Goal: Entertainment & Leisure: Consume media (video, audio)

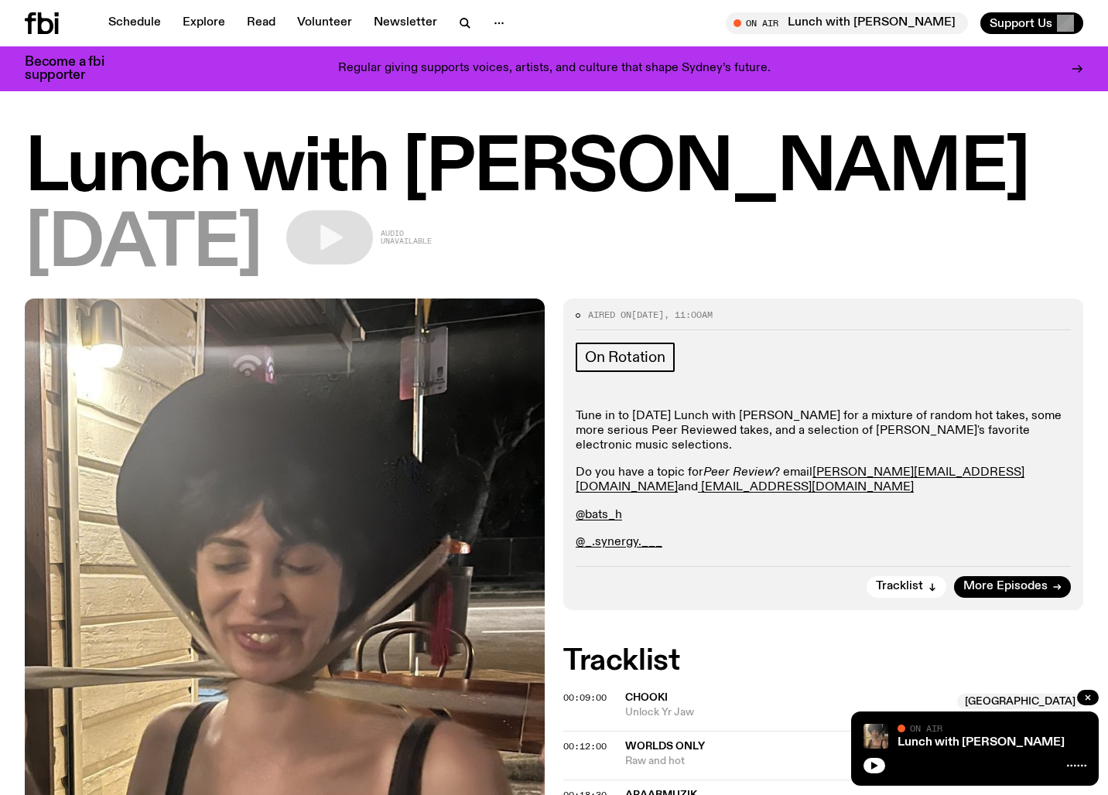
scroll to position [650, 0]
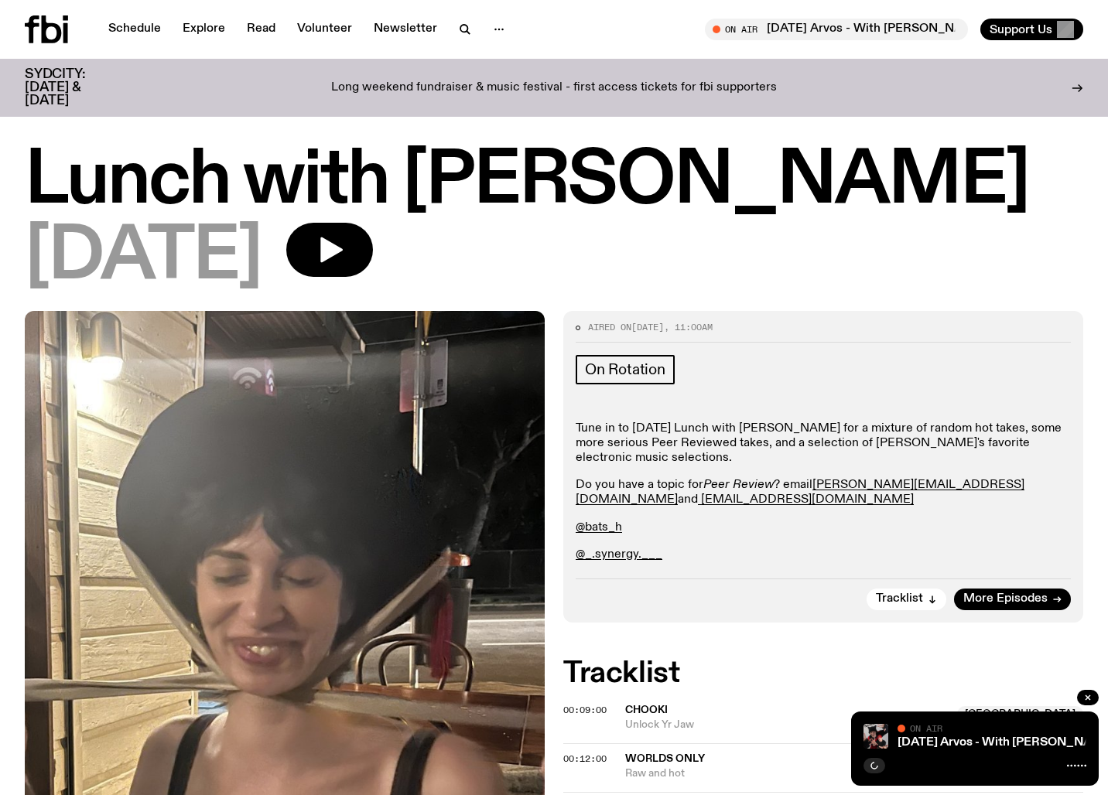
click at [56, 26] on icon at bounding box center [52, 29] width 20 height 28
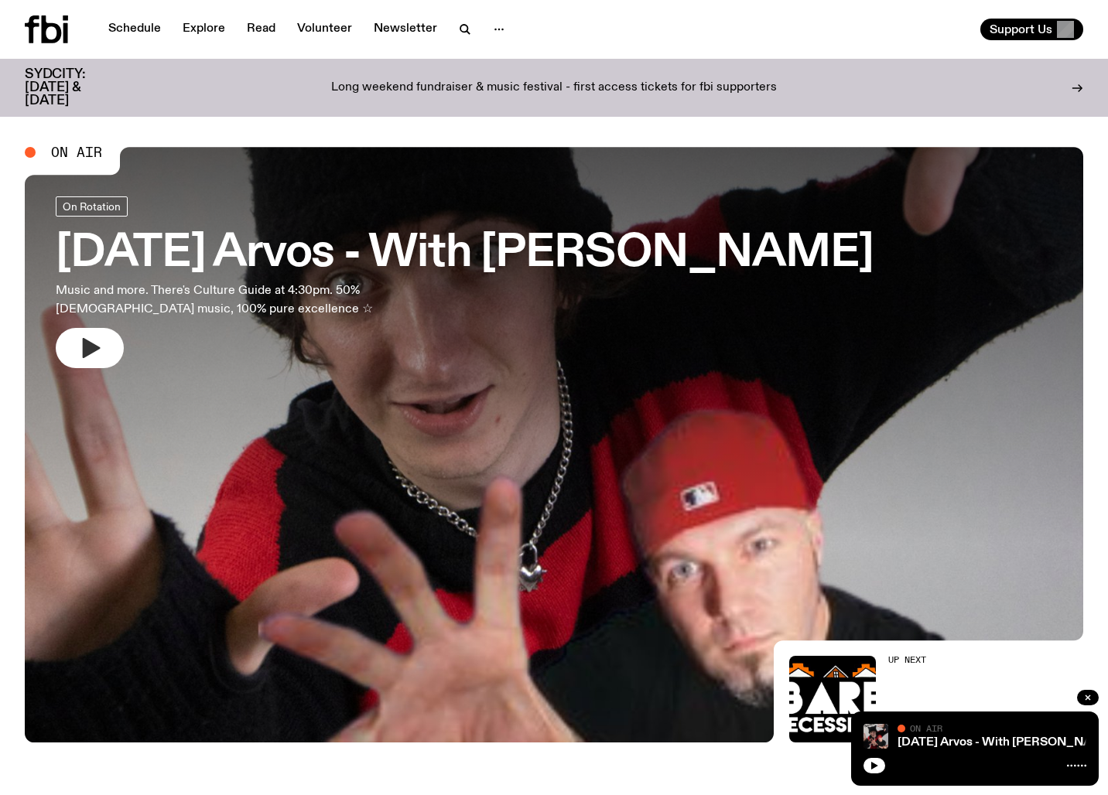
click at [100, 345] on icon "button" at bounding box center [89, 348] width 25 height 25
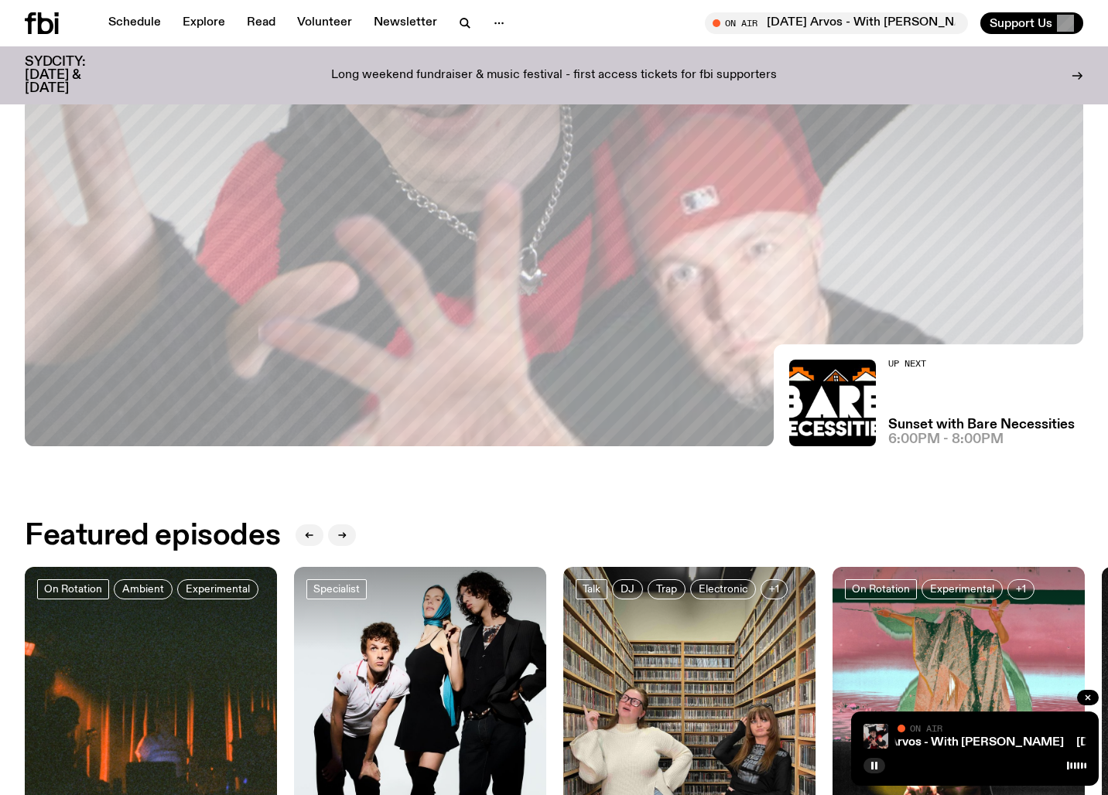
scroll to position [284, 0]
click at [968, 746] on link "[DATE] Arvos - With [PERSON_NAME]" at bounding box center [943, 742] width 217 height 12
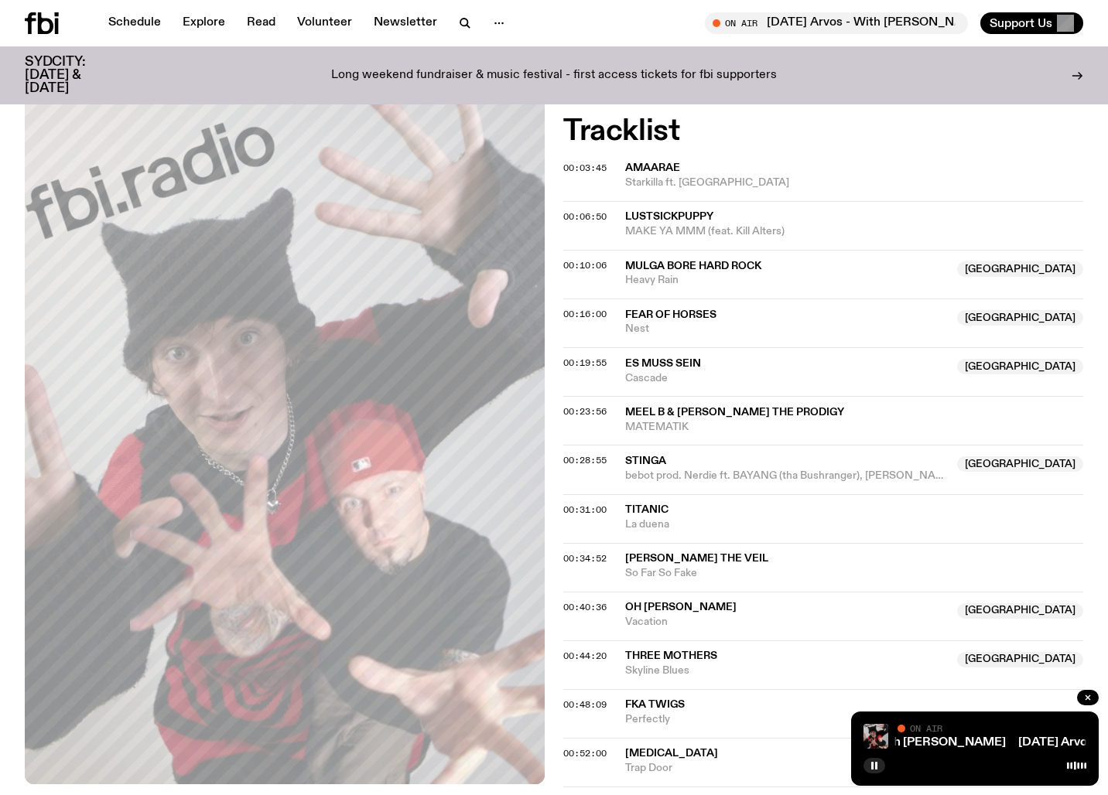
scroll to position [801, 0]
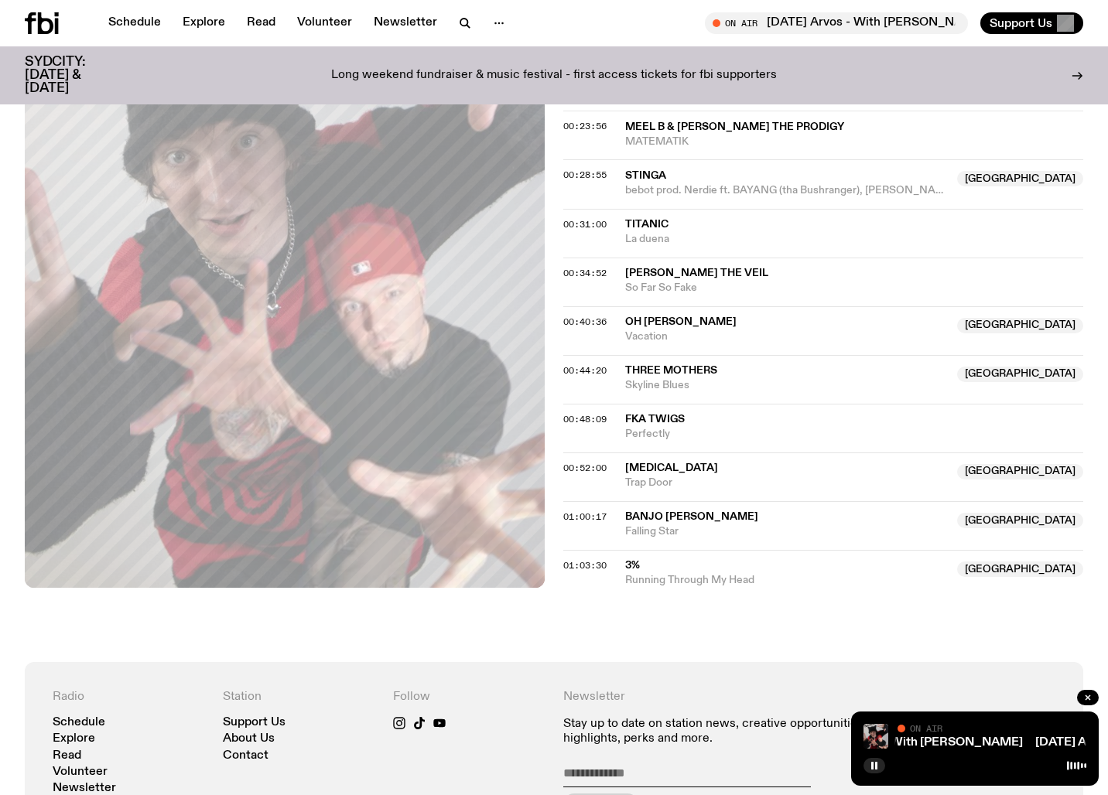
click at [690, 624] on div "On Air Now On Rotation How can you have the work week blues with weather like t…" at bounding box center [554, 115] width 1108 height 1094
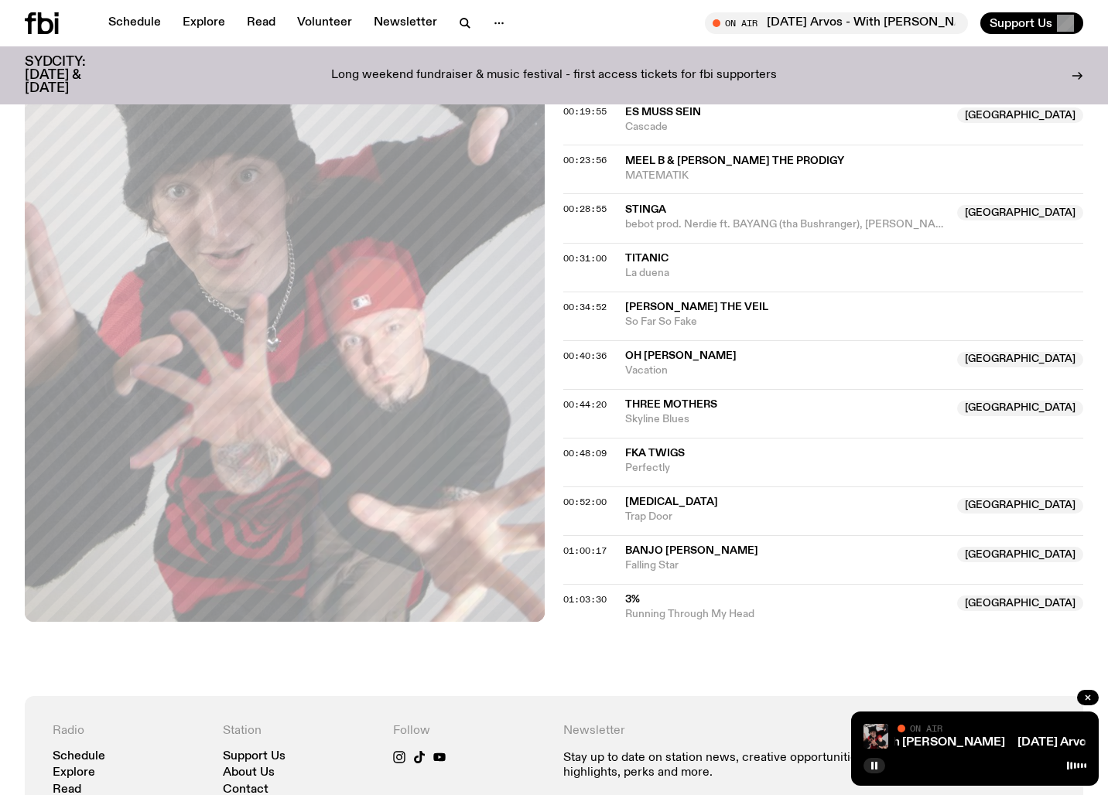
scroll to position [698, 0]
